Goal: Task Accomplishment & Management: Manage account settings

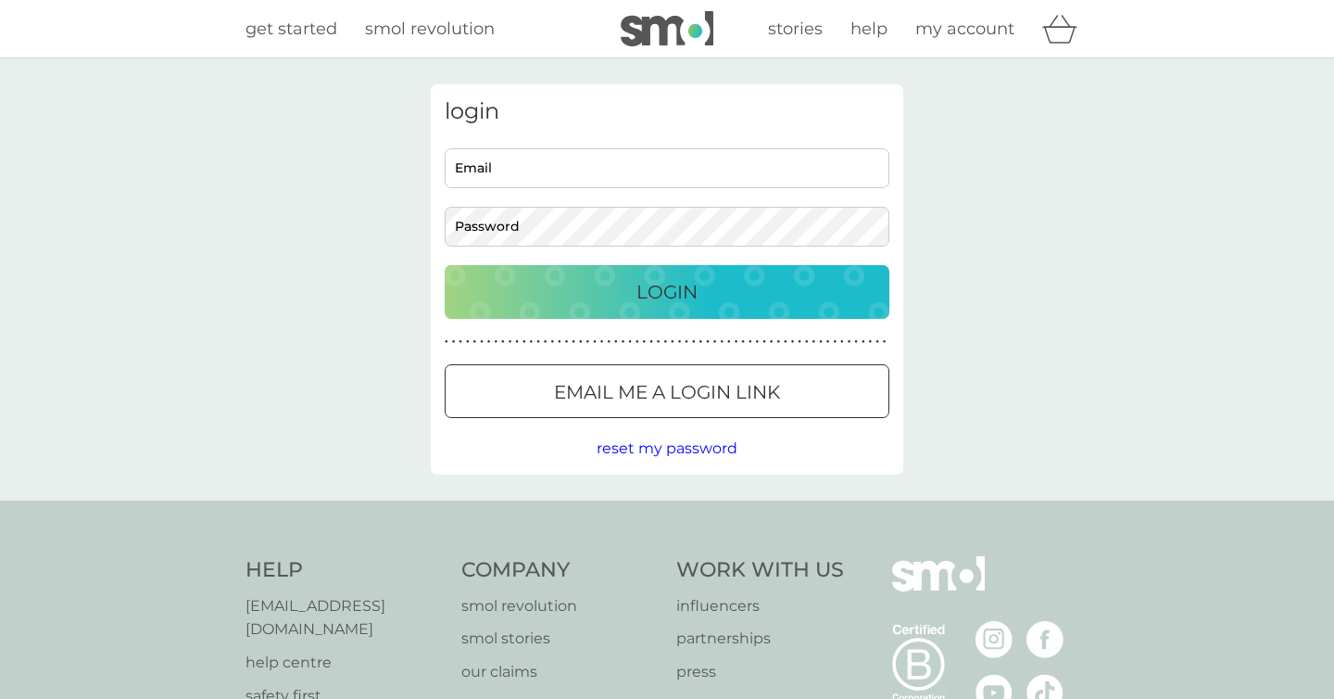
type input "bykad93@gmail.com"
click at [589, 162] on input "bykad93@gmail.com" at bounding box center [667, 168] width 445 height 40
click at [494, 297] on div "Login" at bounding box center [667, 292] width 408 height 30
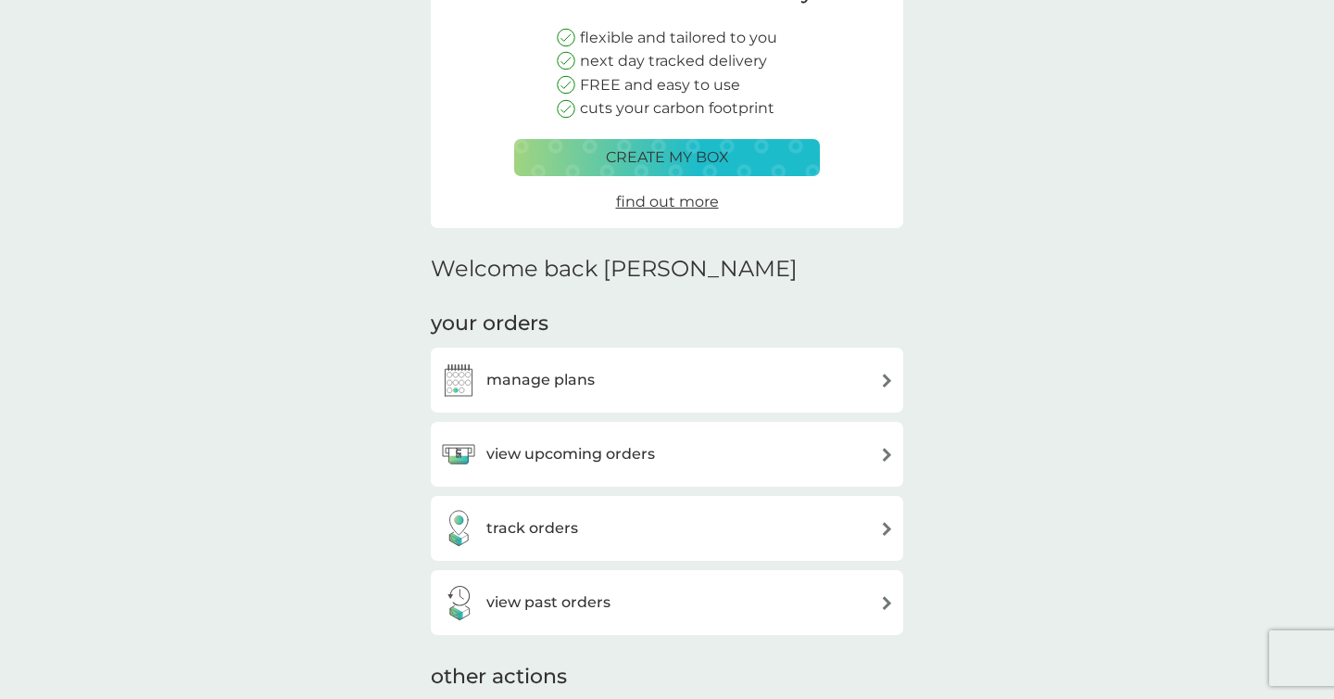
scroll to position [303, 0]
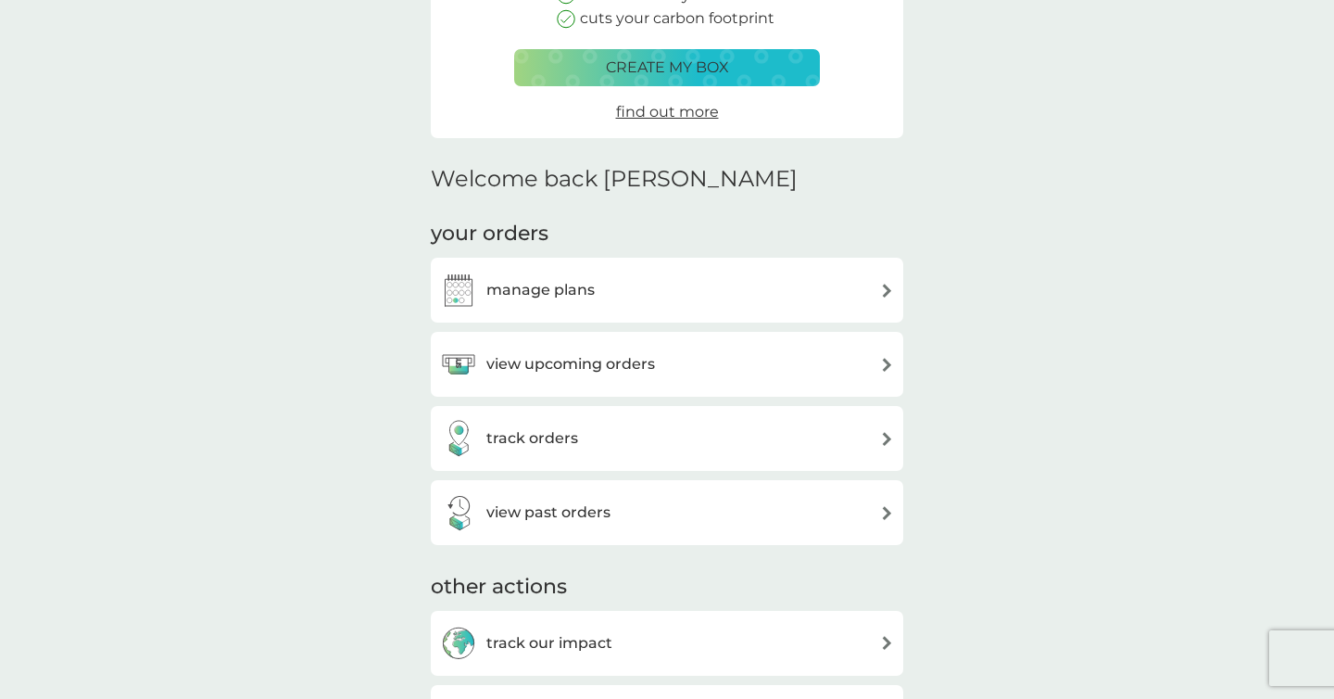
click at [723, 305] on div "manage plans" at bounding box center [667, 290] width 454 height 37
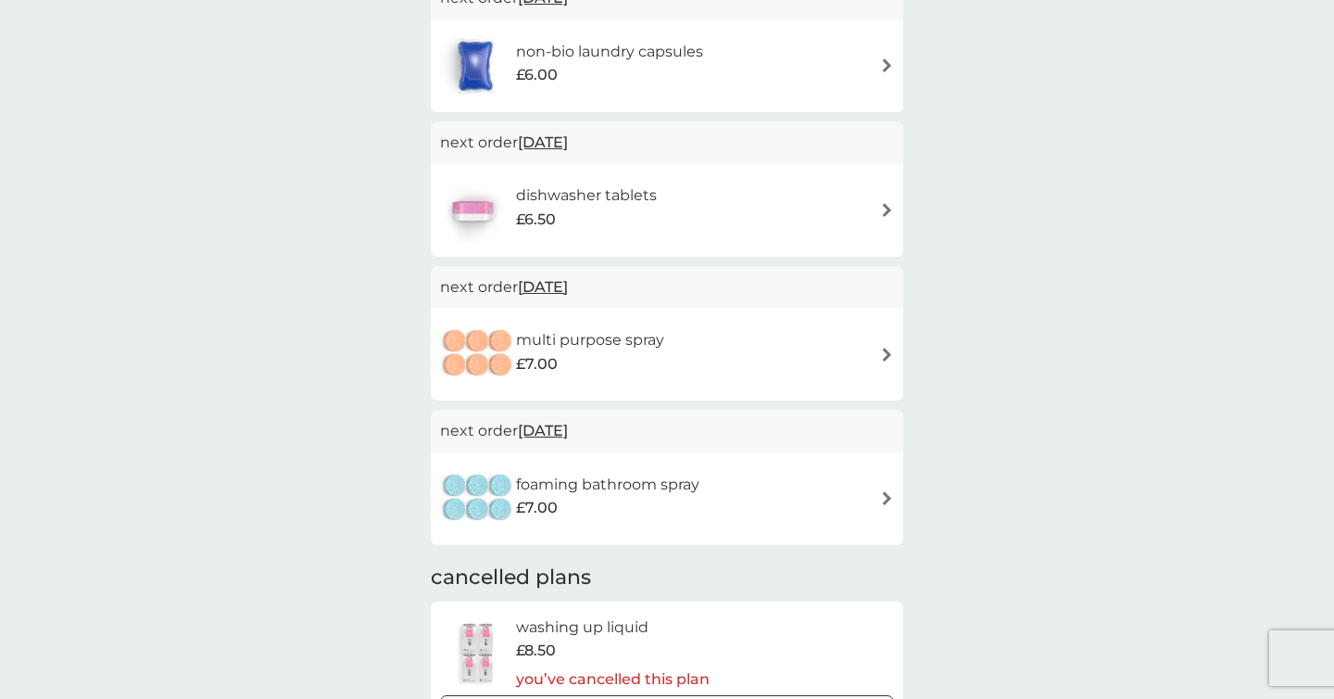
scroll to position [402, 0]
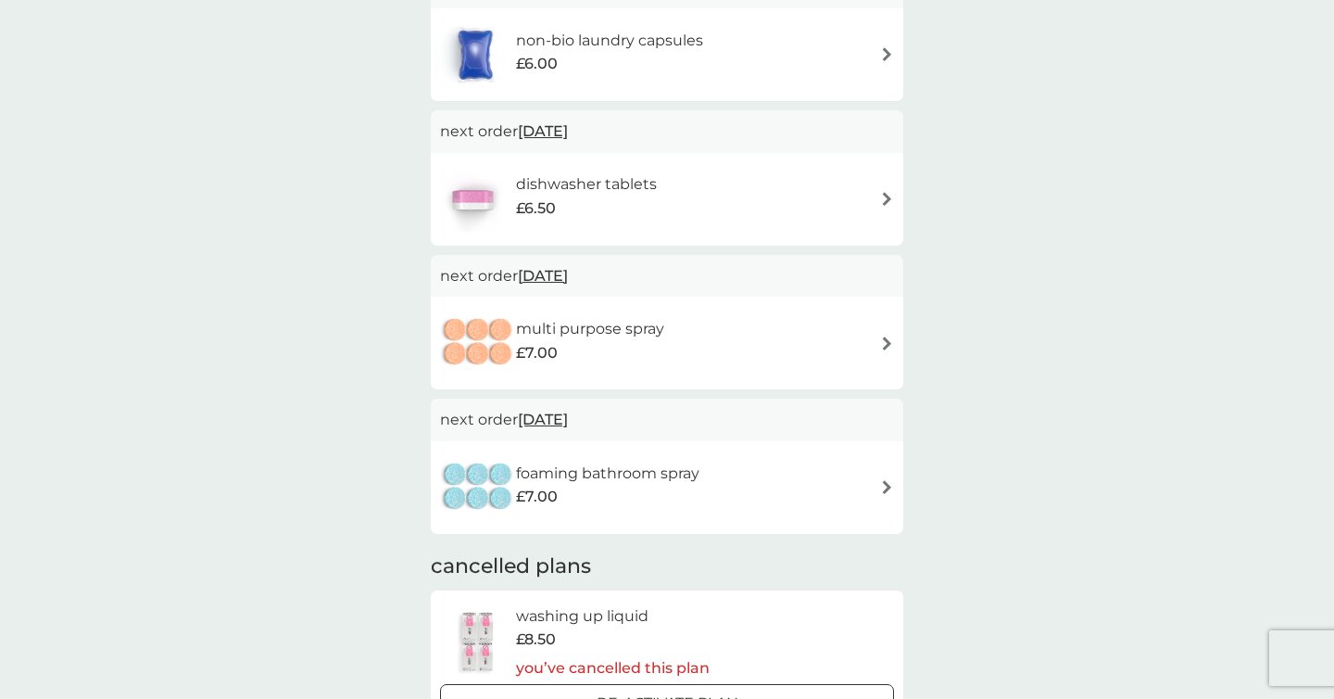
click at [889, 337] on img at bounding box center [887, 343] width 14 height 14
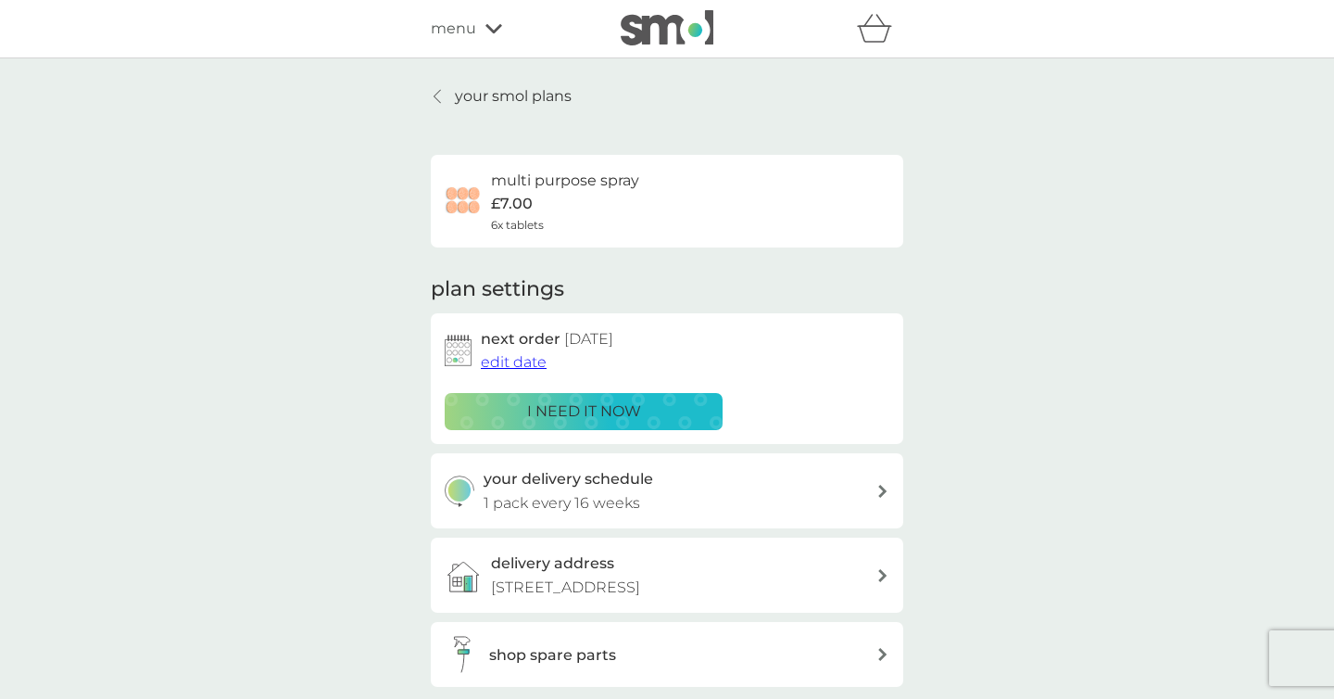
scroll to position [161, 0]
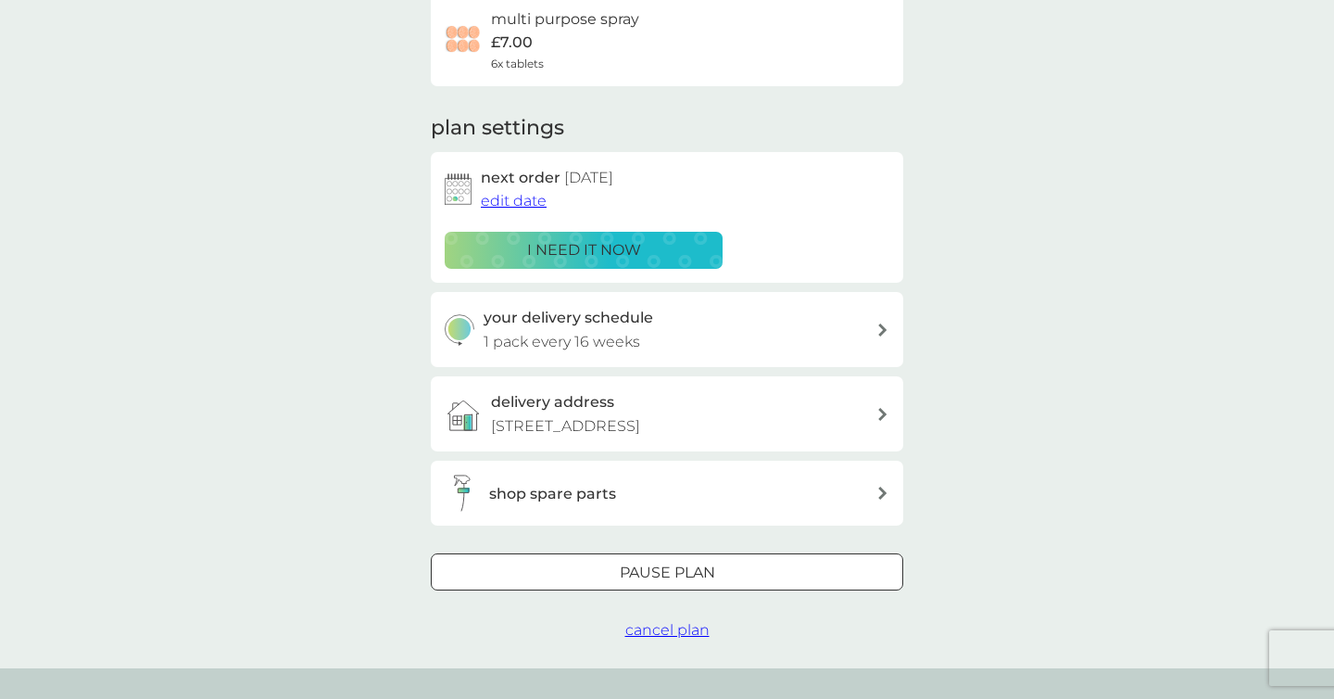
click at [640, 569] on div at bounding box center [644, 571] width 11 height 11
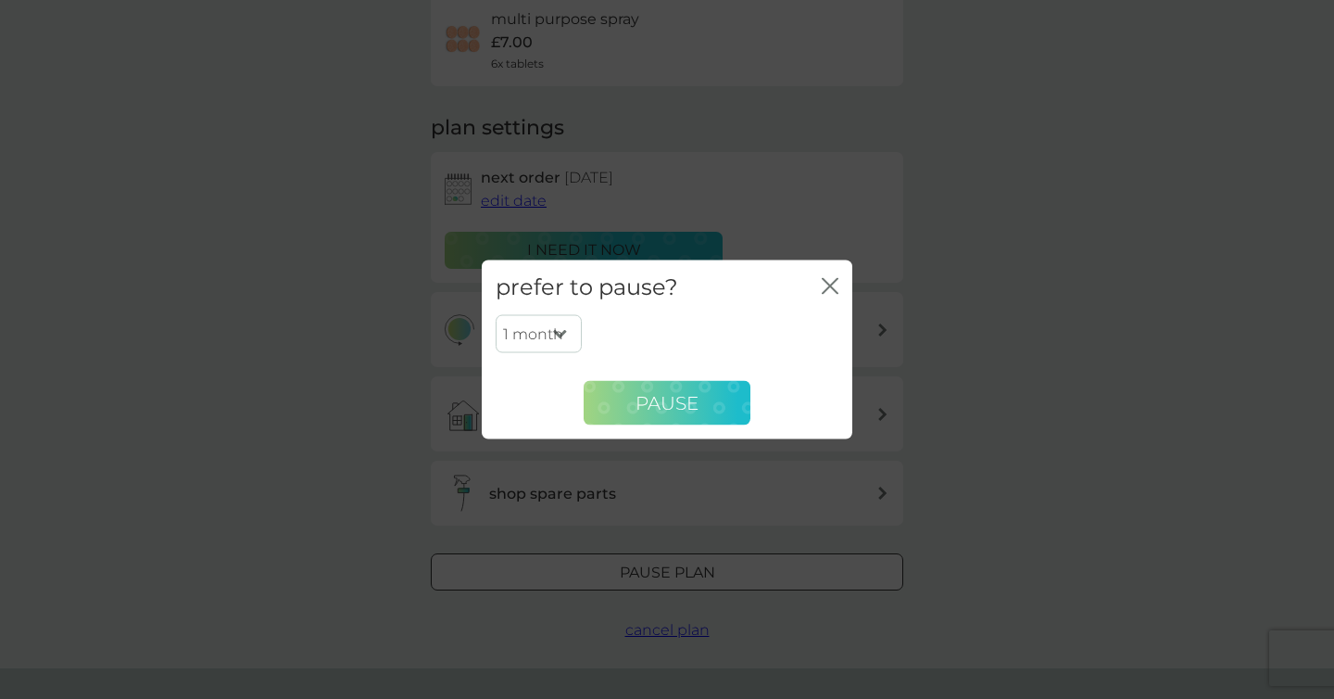
click at [647, 399] on span "Pause" at bounding box center [667, 402] width 63 height 22
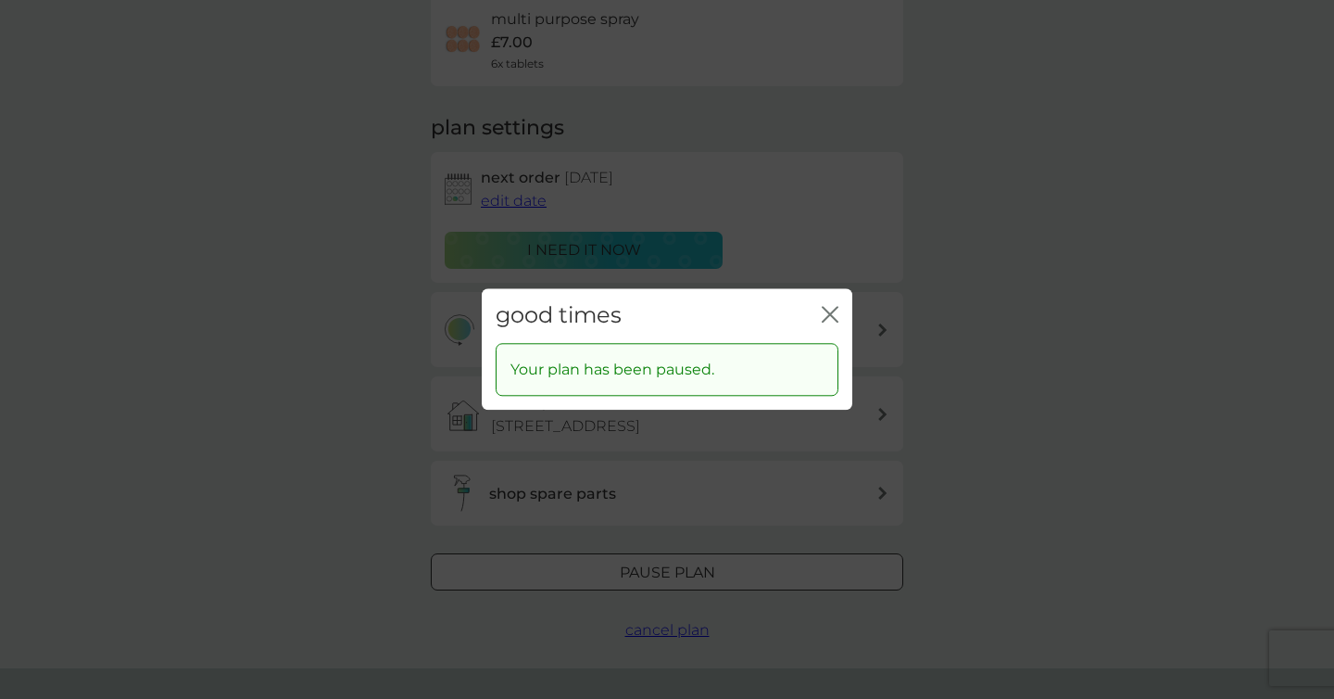
click at [833, 318] on icon "close" at bounding box center [833, 314] width 7 height 15
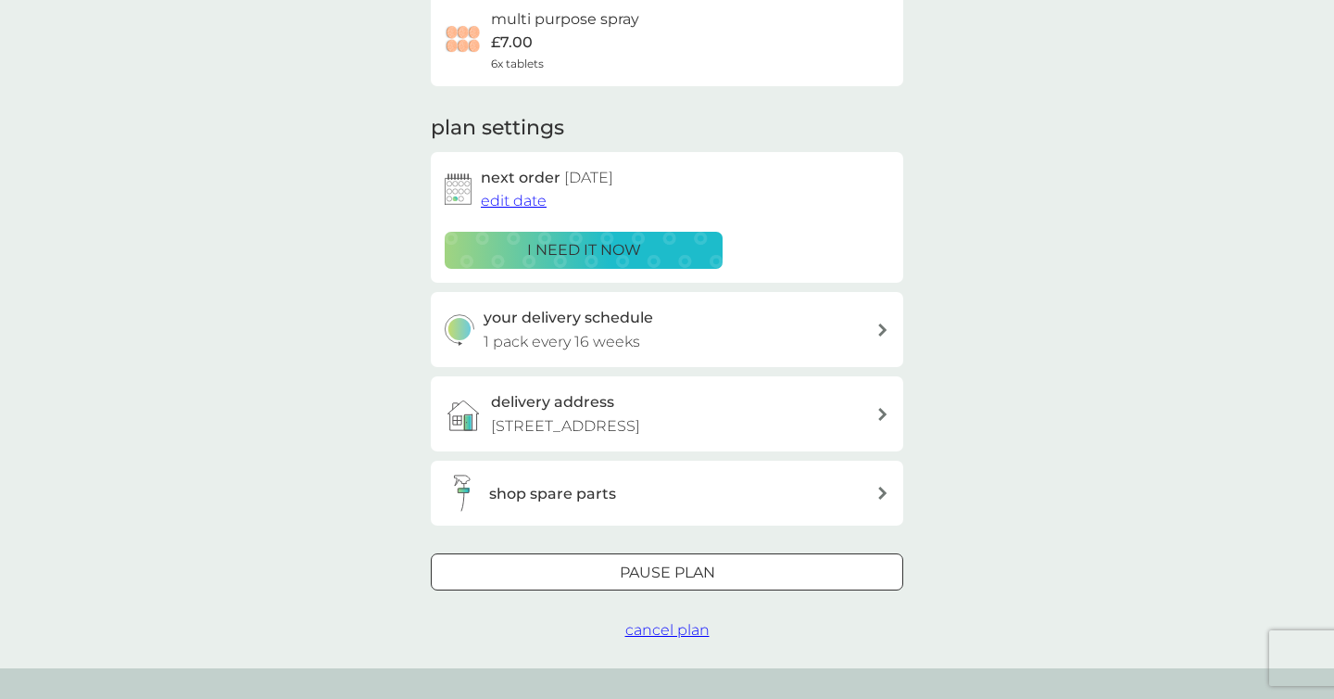
click at [663, 628] on span "cancel plan" at bounding box center [668, 630] width 84 height 18
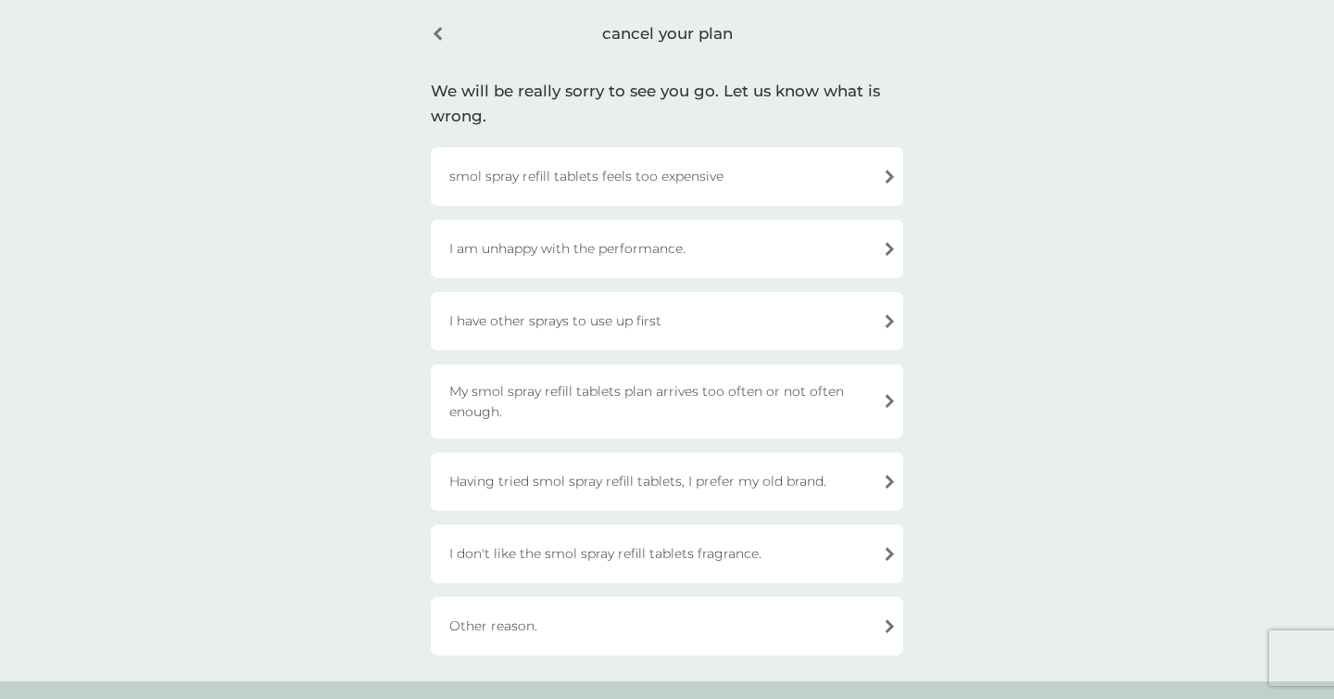
scroll to position [95, 0]
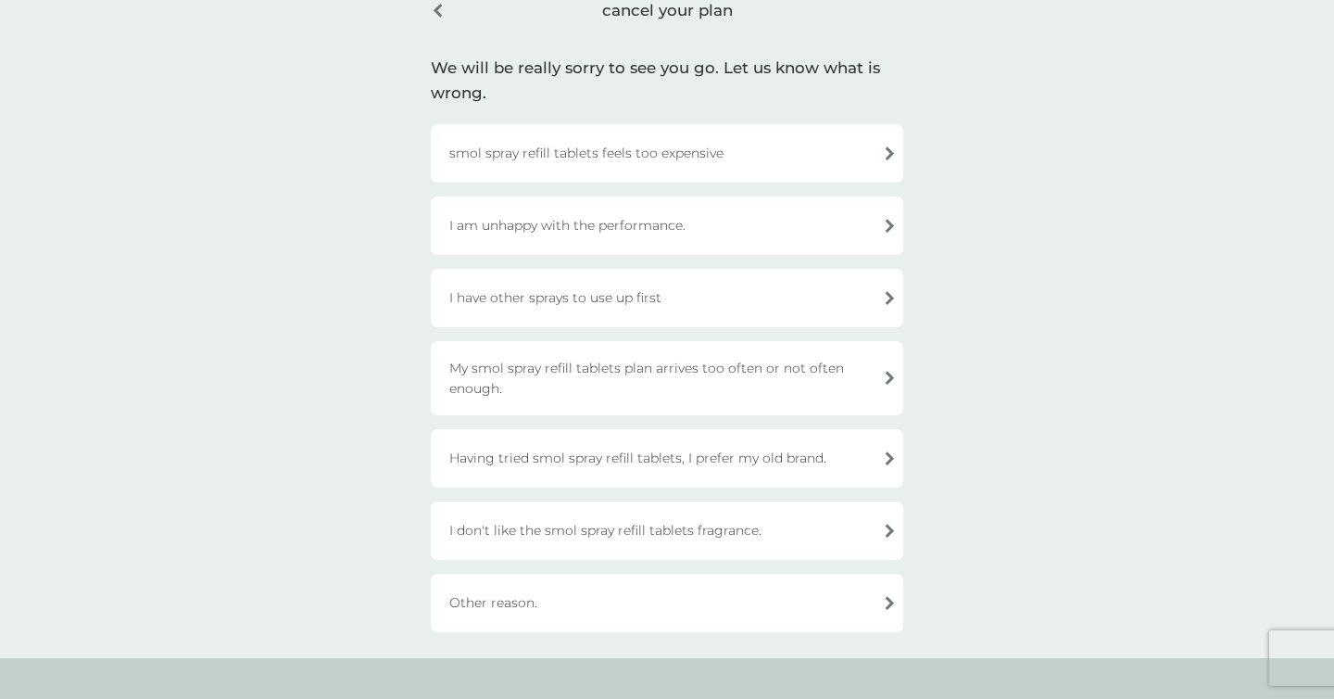
click at [869, 381] on div "My smol spray refill tablets plan arrives too often or not often enough." at bounding box center [667, 378] width 473 height 74
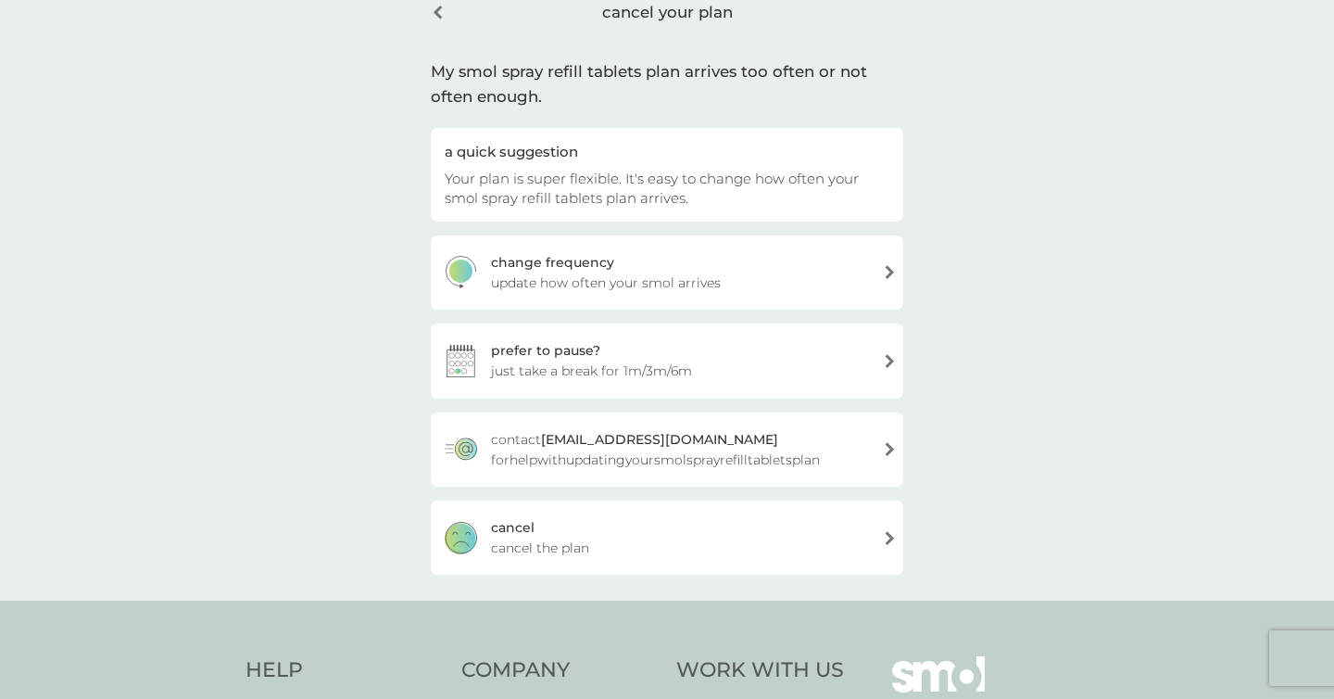
scroll to position [38, 0]
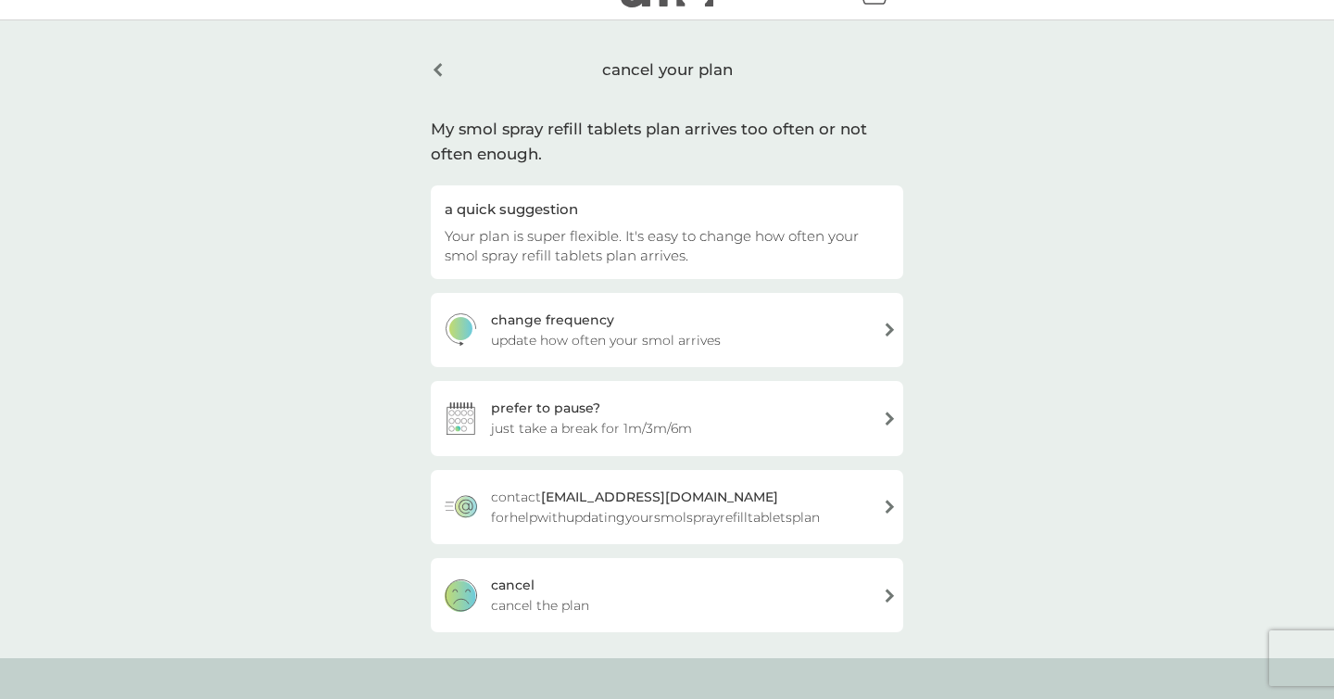
click at [609, 610] on div "[PERSON_NAME] the plan" at bounding box center [667, 595] width 473 height 74
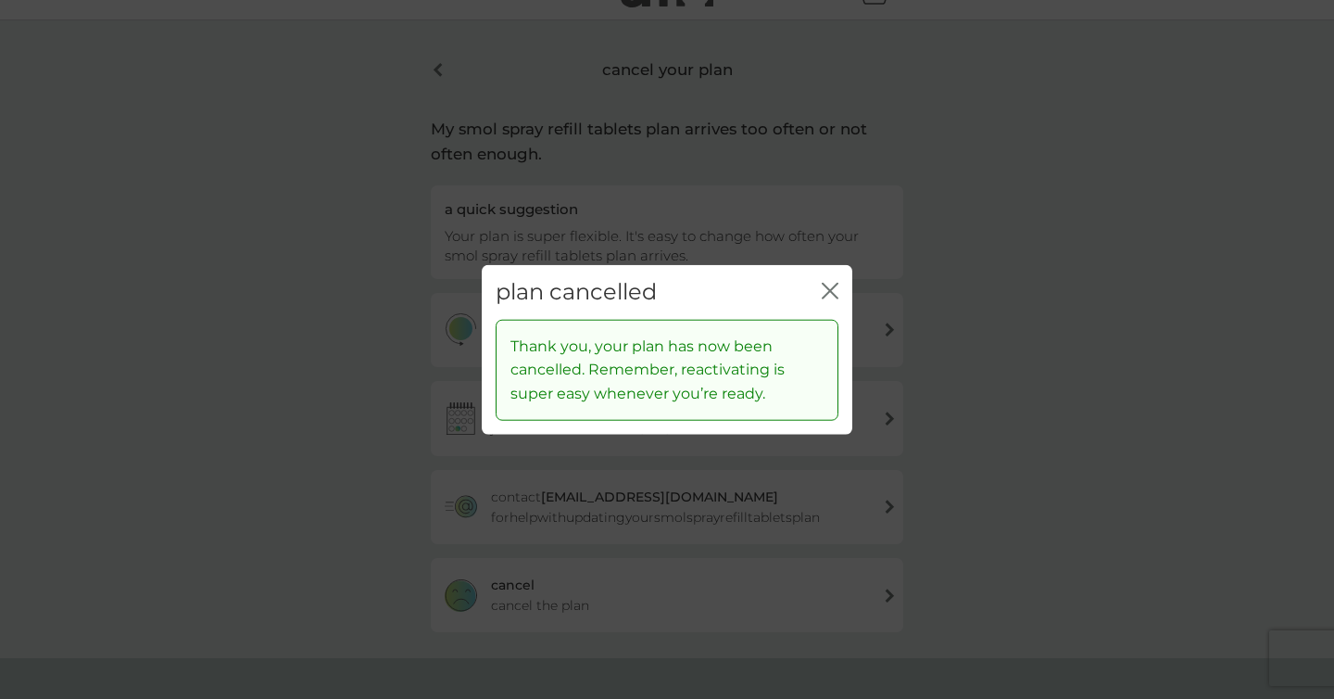
click at [835, 293] on icon "close" at bounding box center [830, 291] width 17 height 17
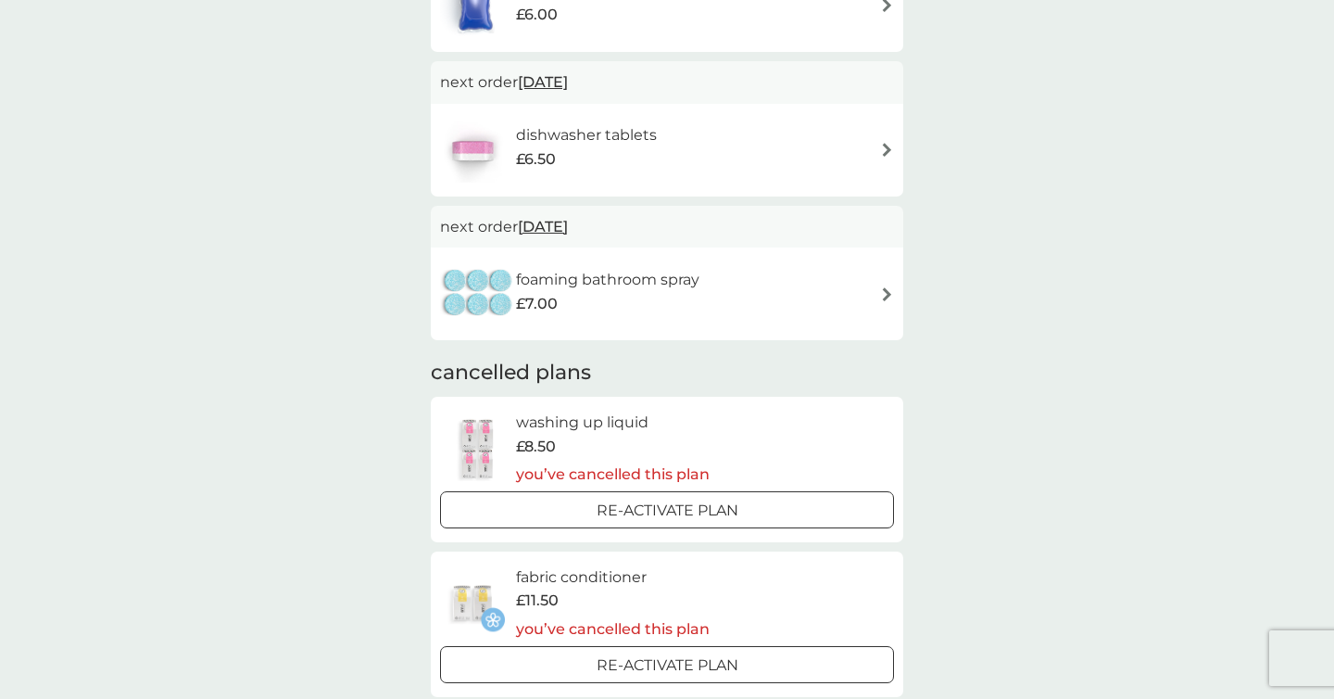
scroll to position [487, 0]
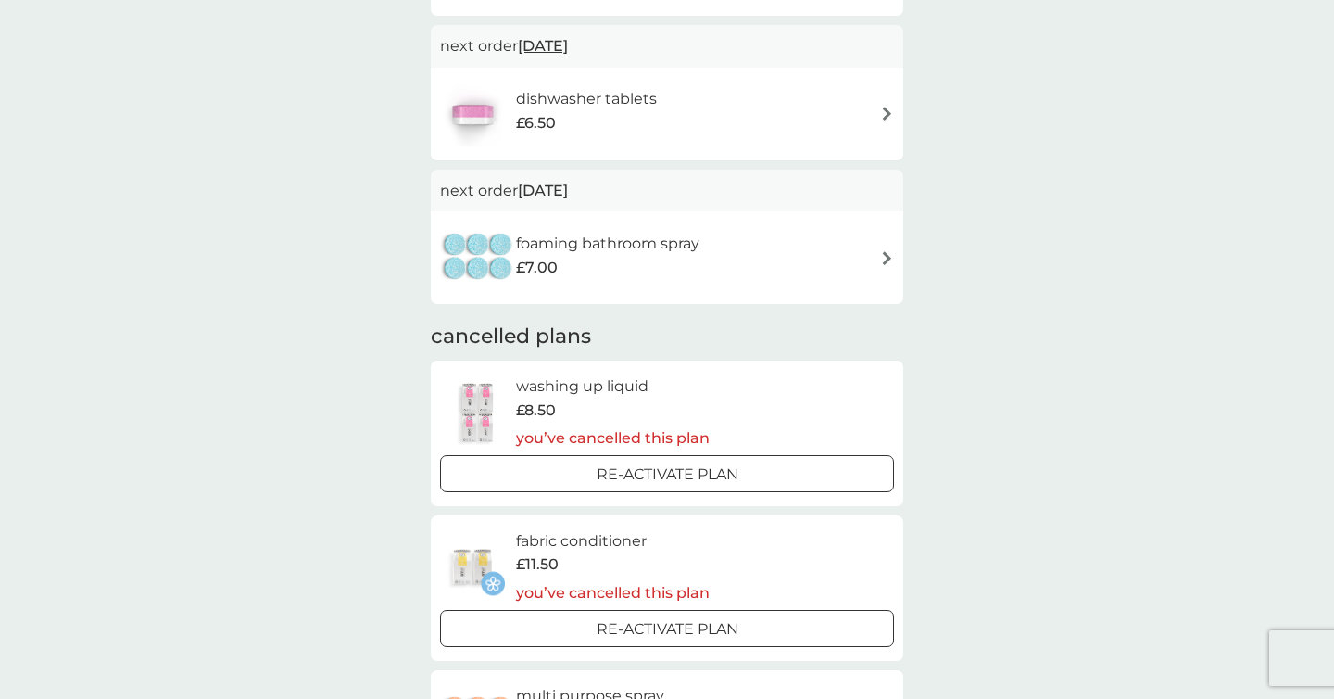
click at [886, 257] on img at bounding box center [887, 258] width 14 height 14
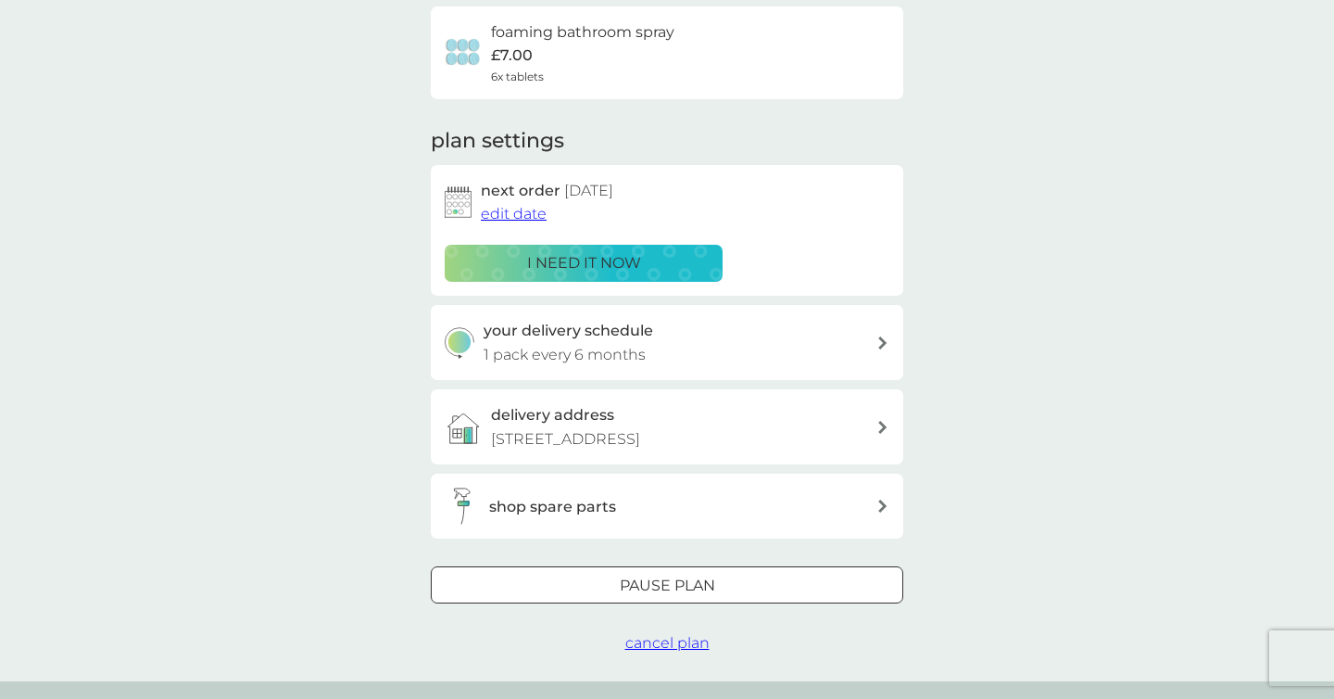
scroll to position [162, 0]
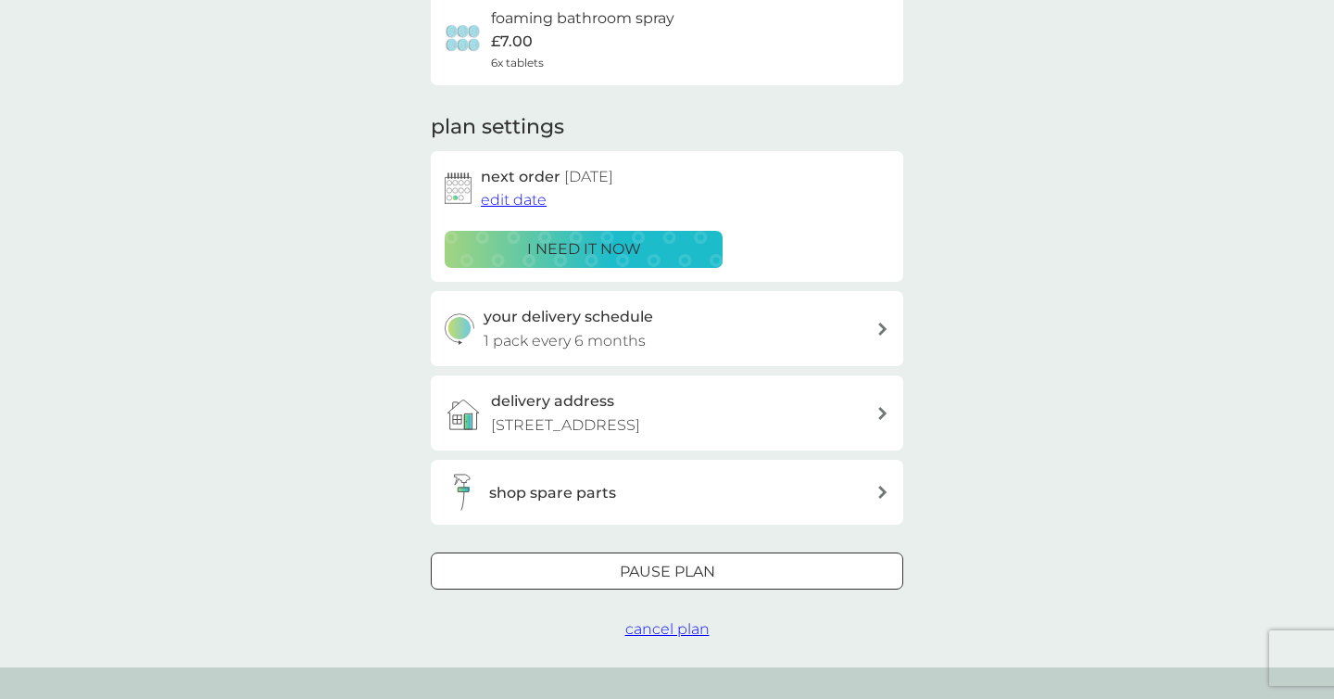
click at [664, 631] on span "cancel plan" at bounding box center [668, 629] width 84 height 18
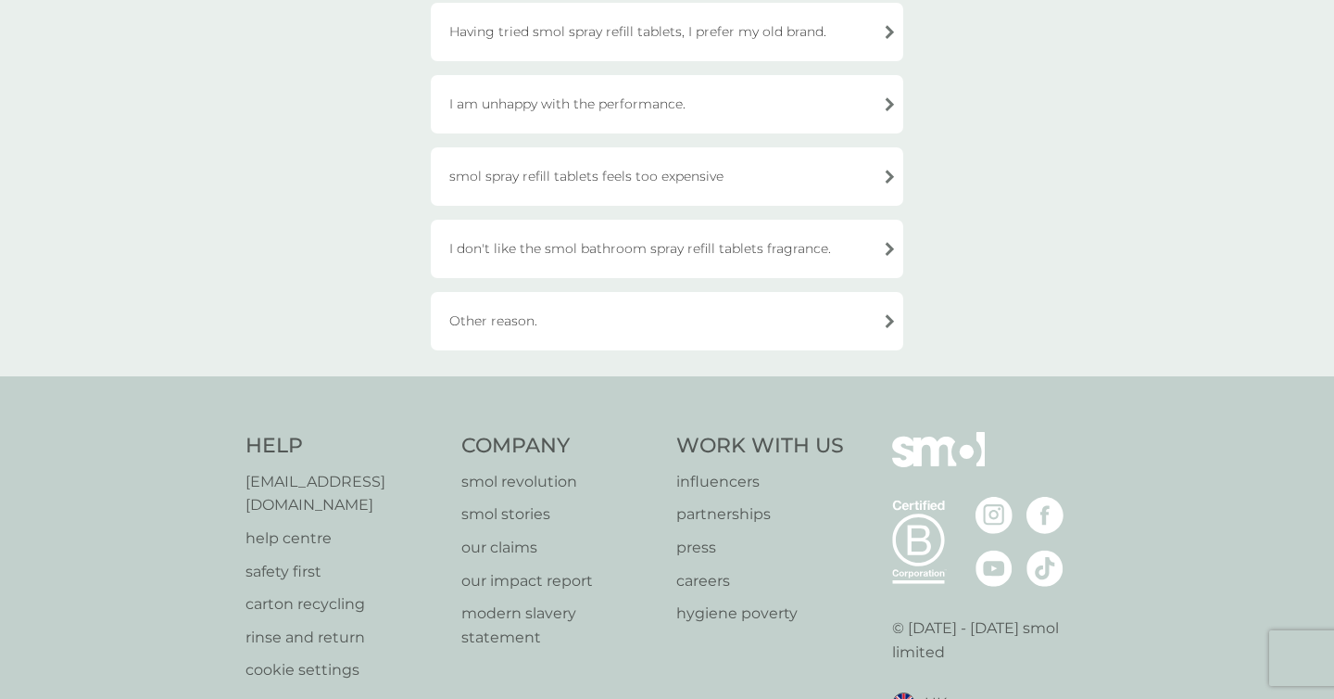
scroll to position [326, 0]
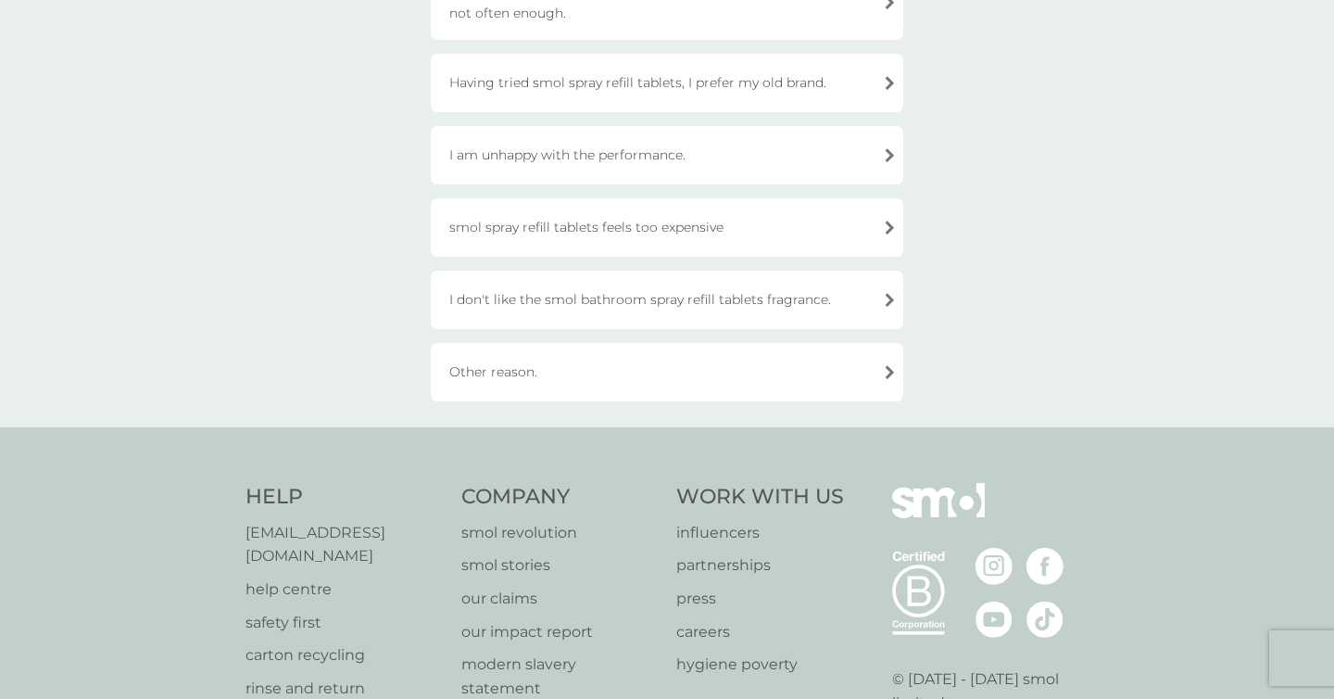
click at [666, 367] on div "Other reason." at bounding box center [667, 372] width 473 height 58
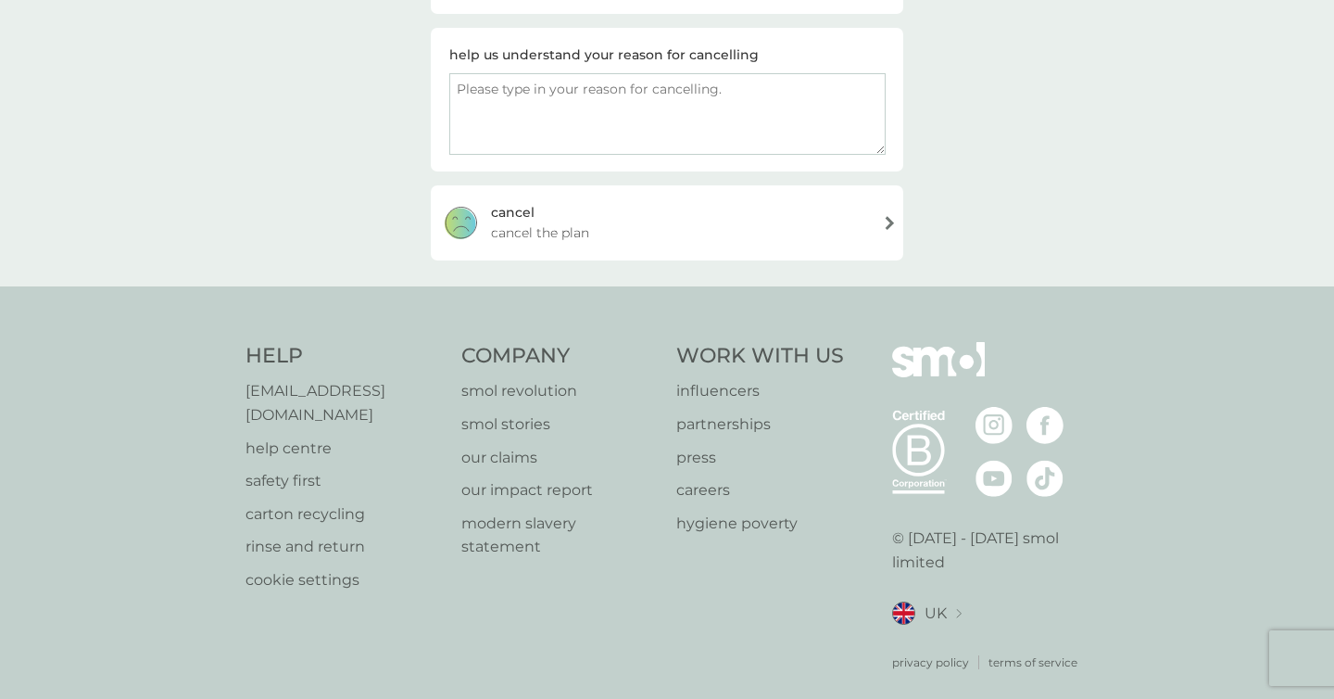
click at [602, 202] on div "[PERSON_NAME] the plan" at bounding box center [667, 222] width 473 height 74
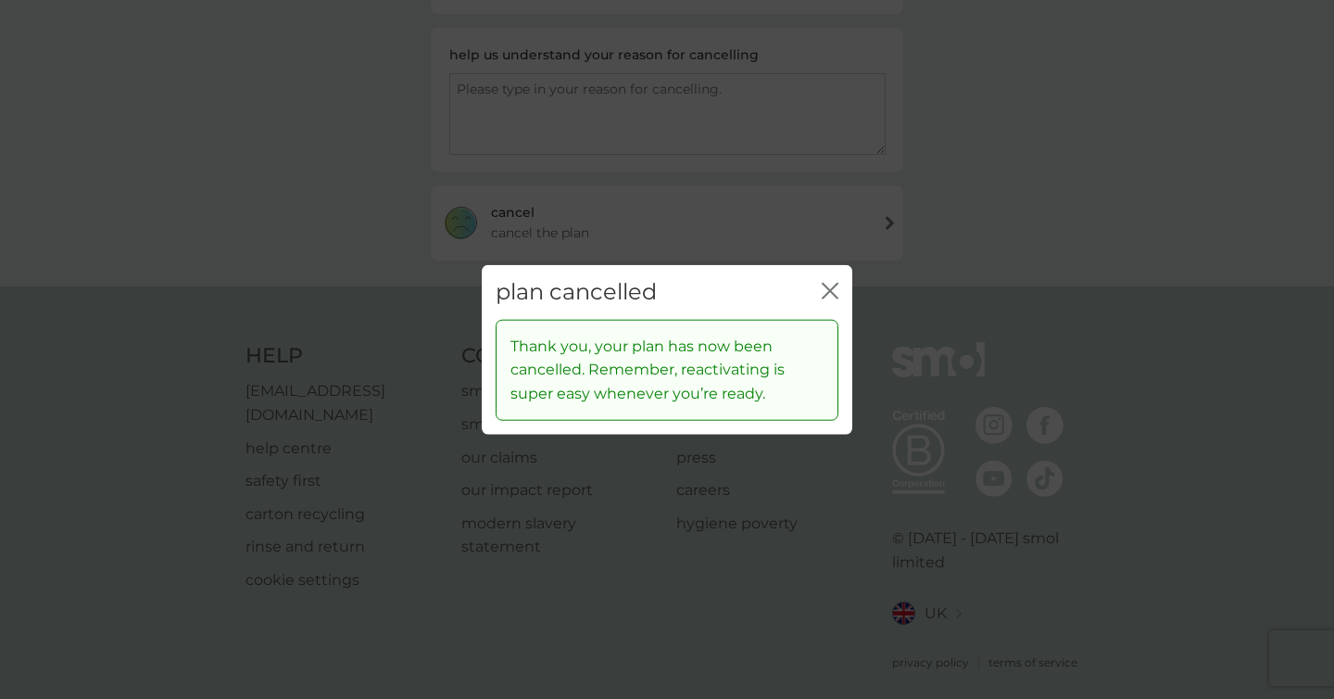
click at [828, 291] on icon "close" at bounding box center [826, 291] width 7 height 15
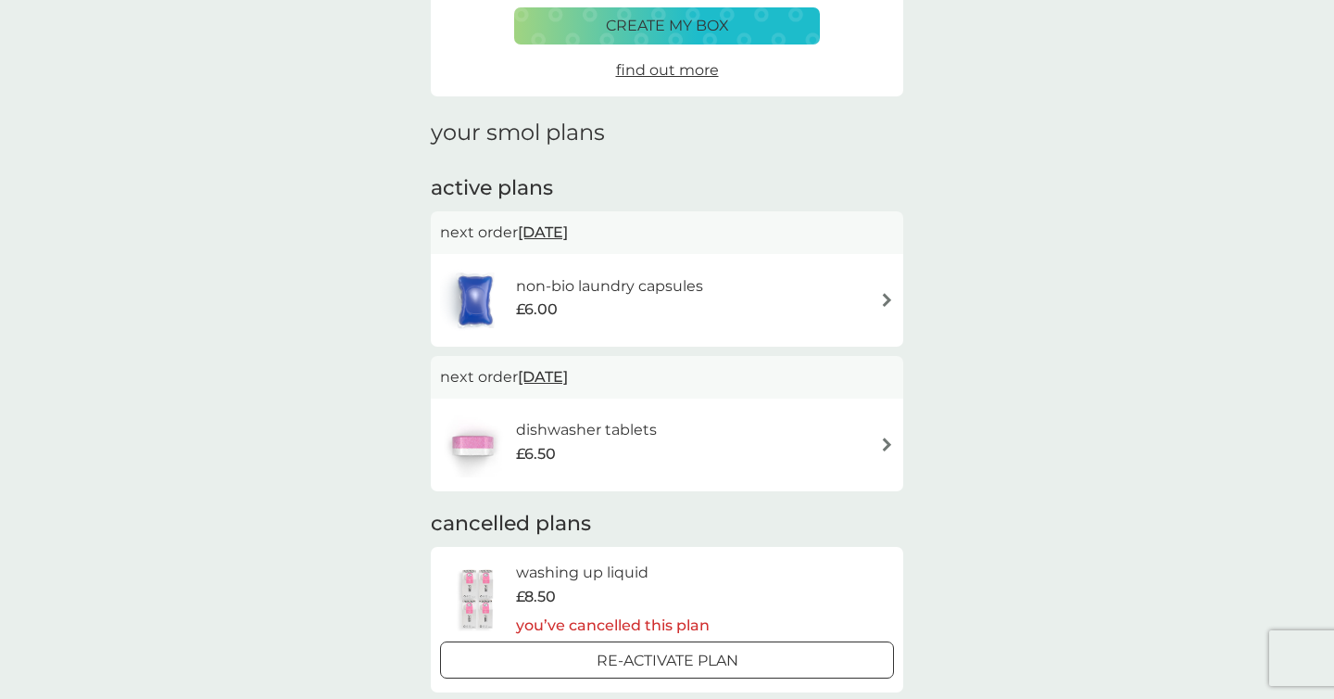
scroll to position [171, 0]
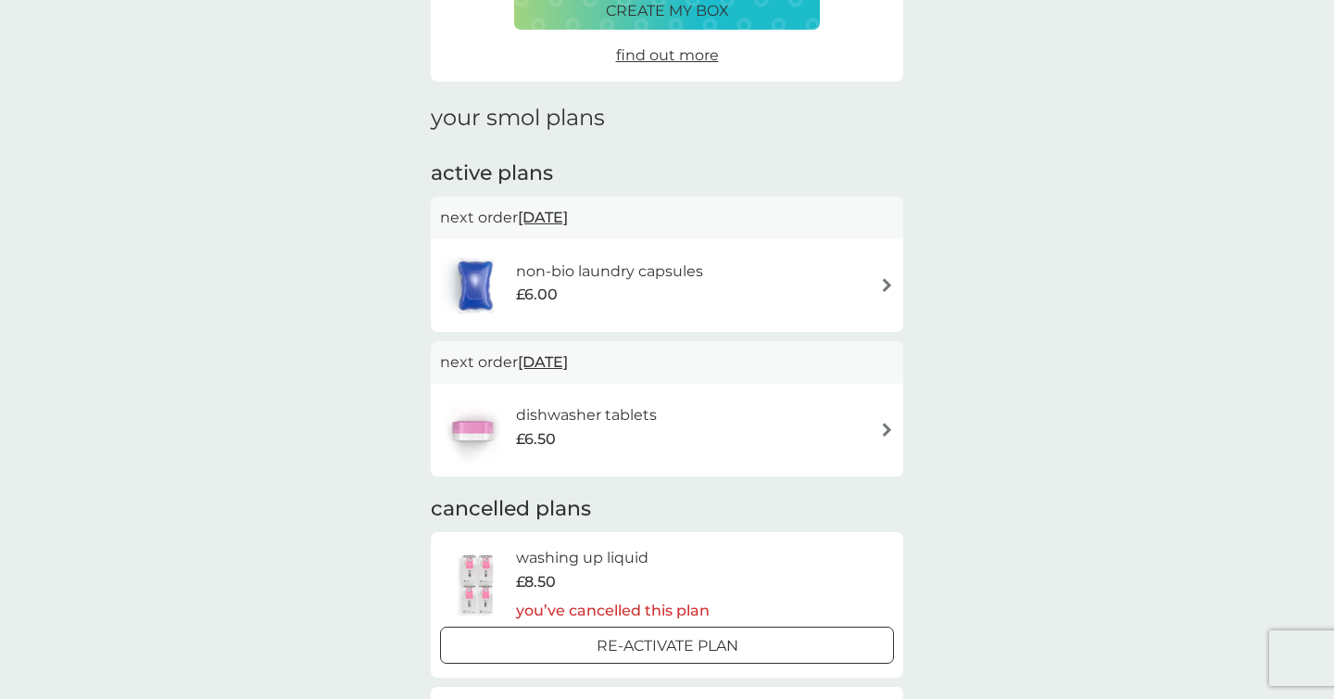
click at [854, 277] on div "non-bio laundry capsules £6.00" at bounding box center [667, 285] width 454 height 65
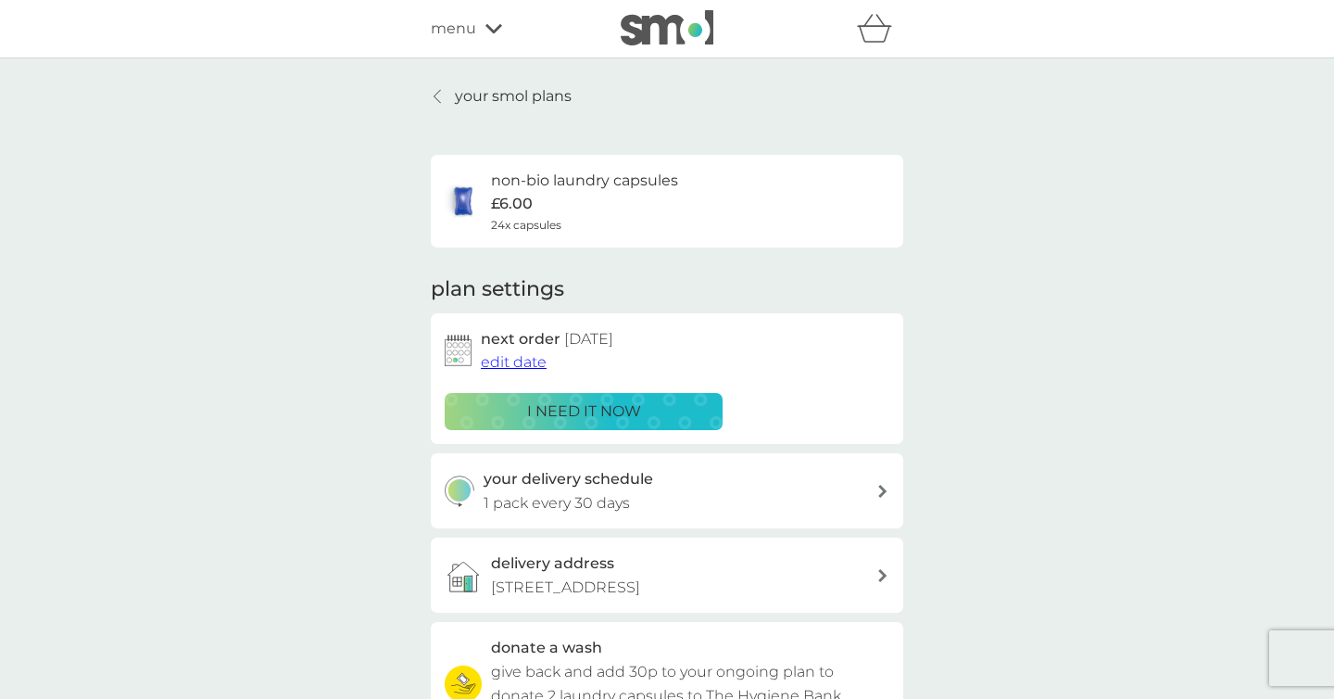
click at [436, 95] on icon at bounding box center [437, 96] width 7 height 15
